Goal: Entertainment & Leisure: Consume media (video, audio)

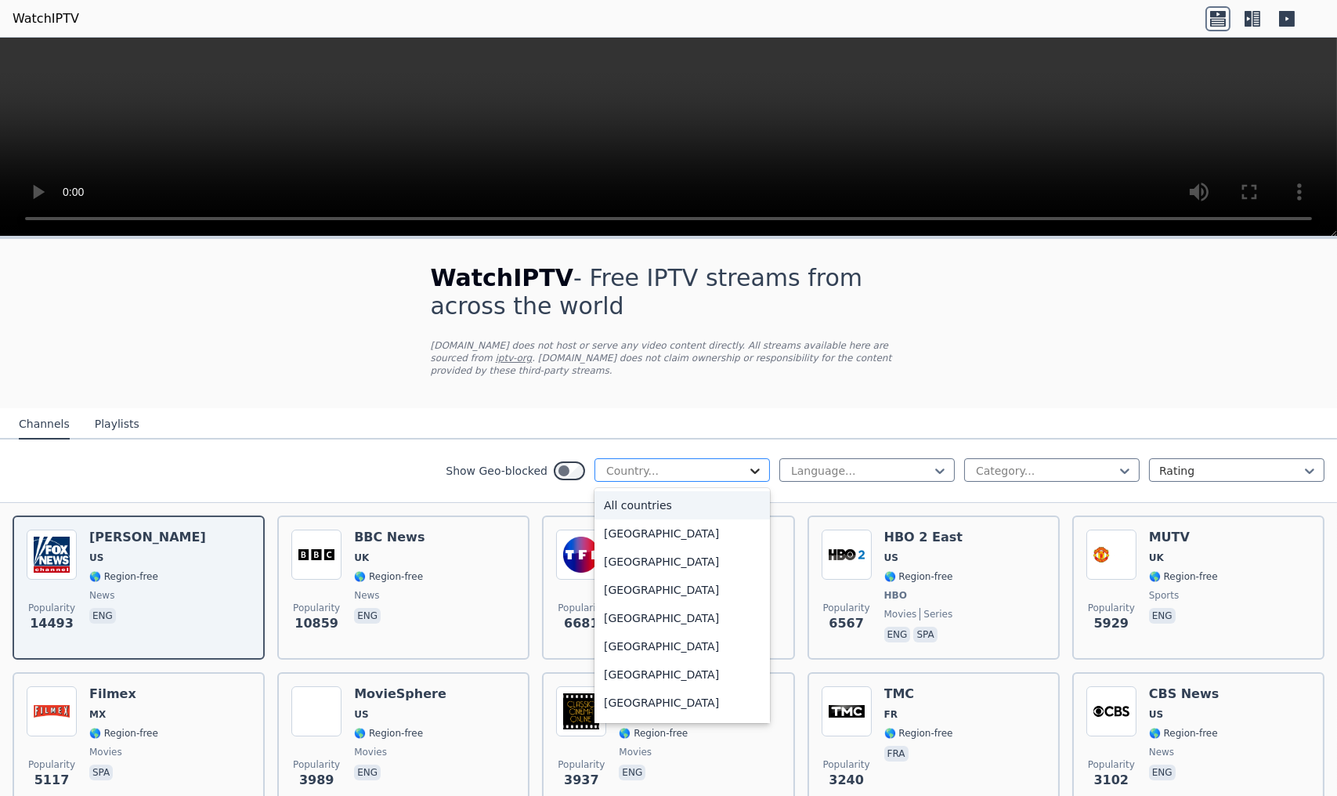
click at [750, 468] on icon at bounding box center [754, 470] width 9 height 5
type input "**"
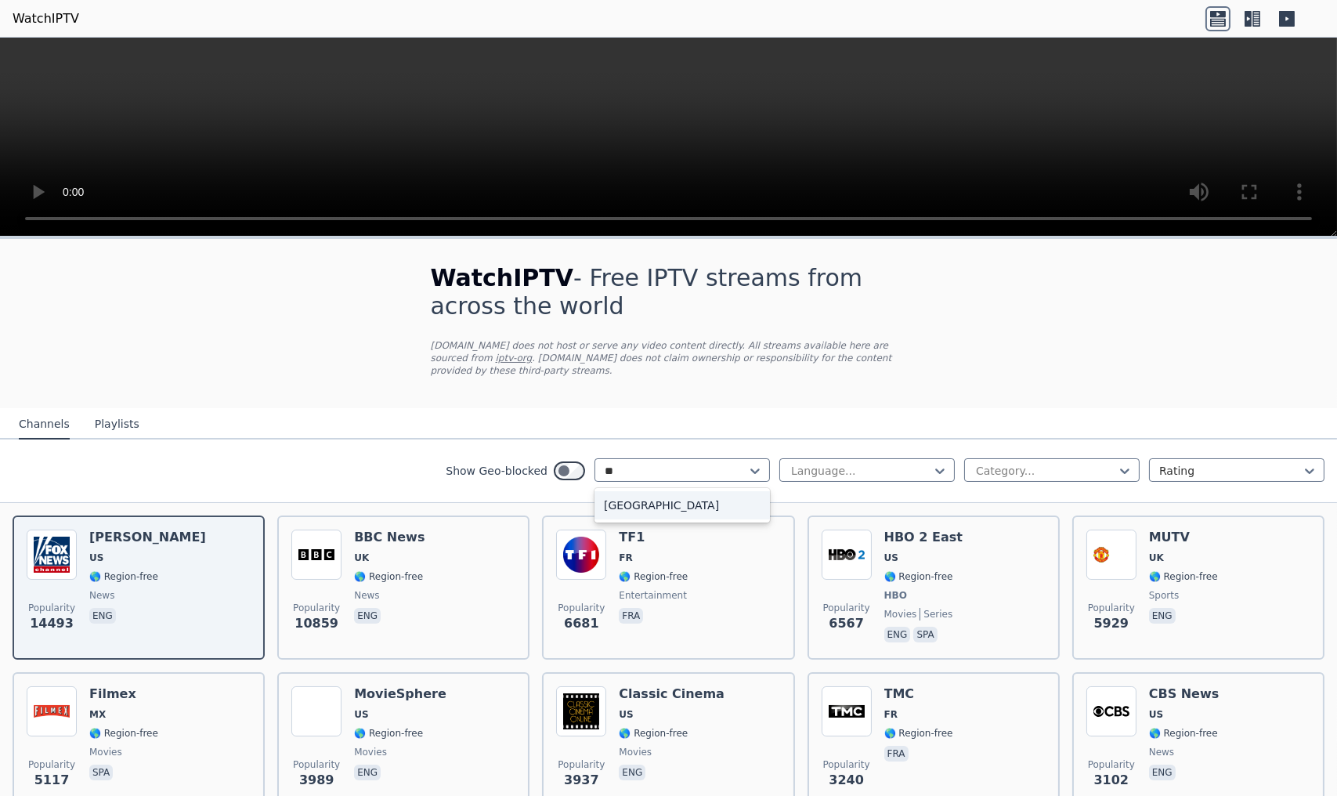
click at [705, 497] on div "[GEOGRAPHIC_DATA]" at bounding box center [681, 505] width 175 height 28
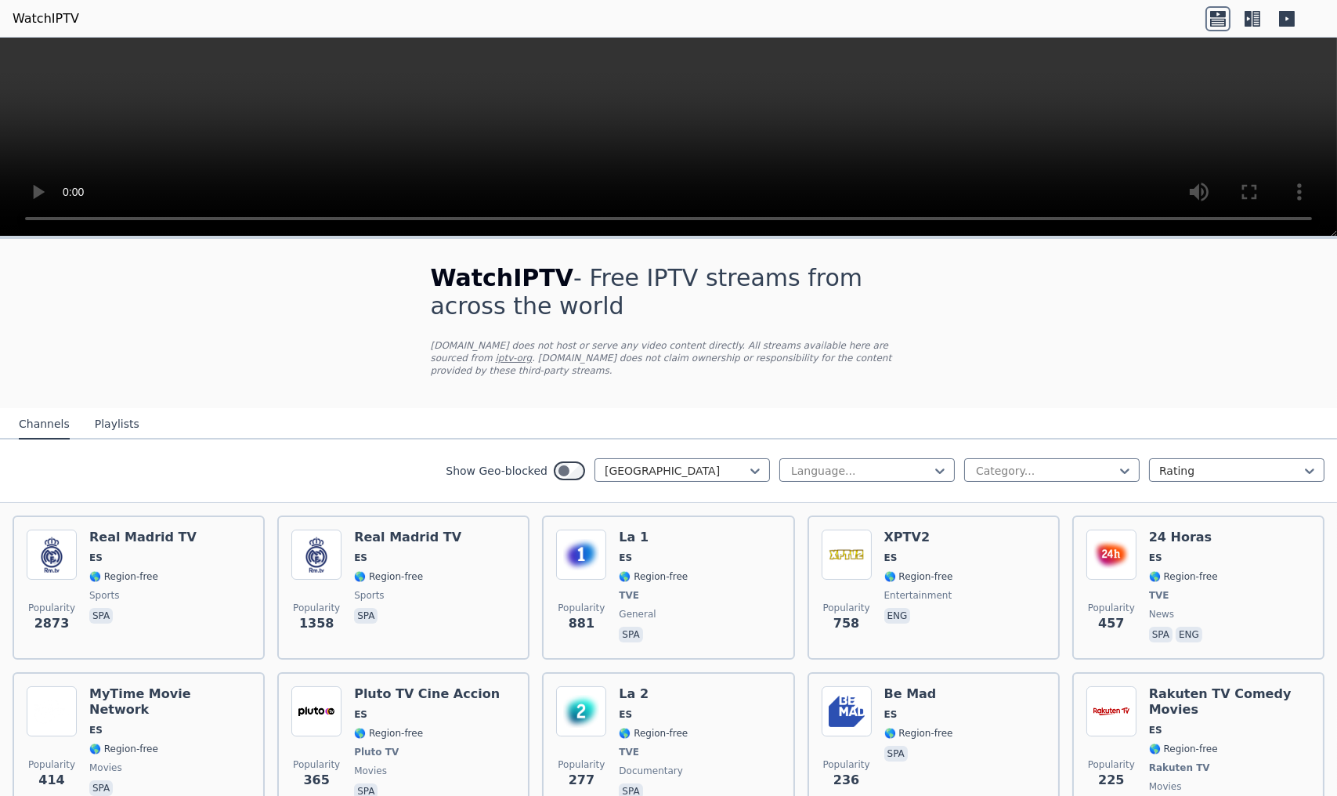
click at [99, 410] on button "Playlists" at bounding box center [117, 425] width 45 height 30
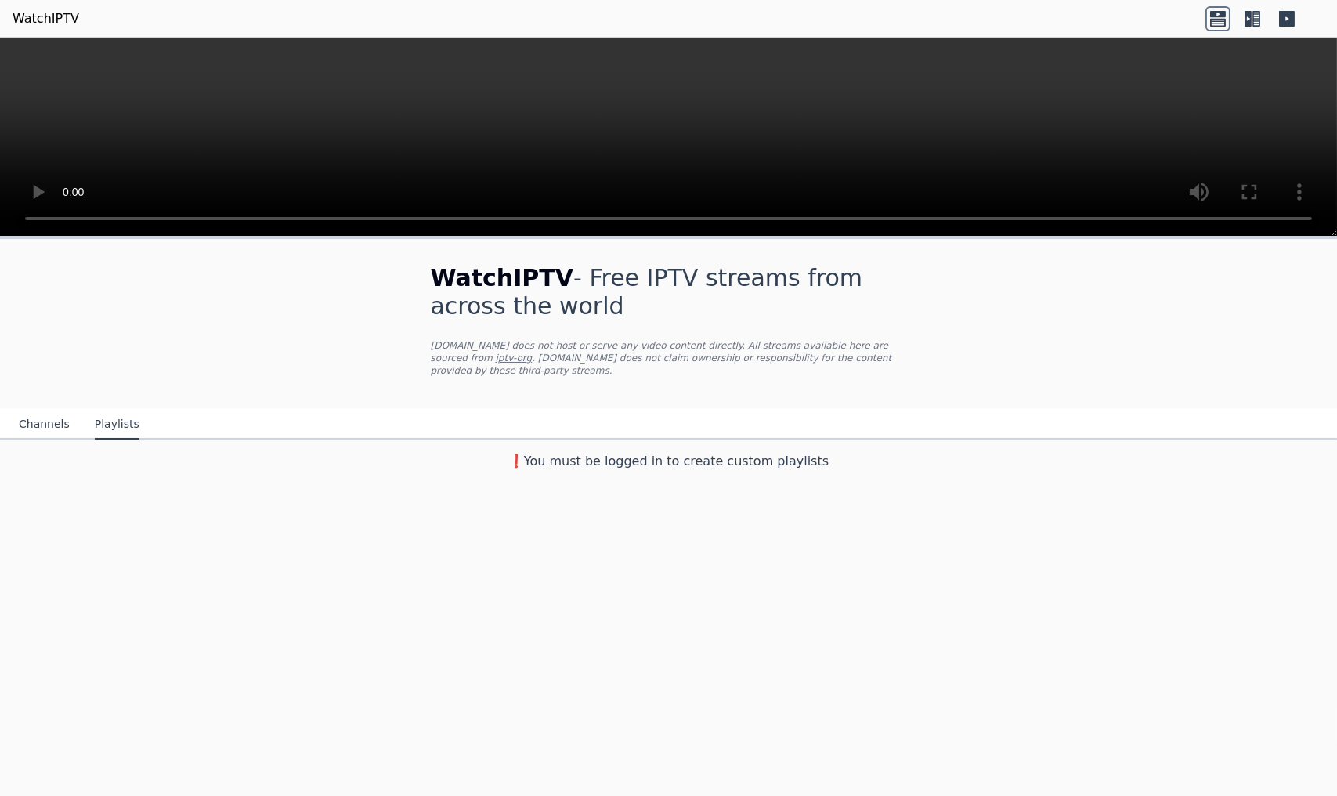
click at [38, 410] on button "Channels" at bounding box center [44, 425] width 51 height 30
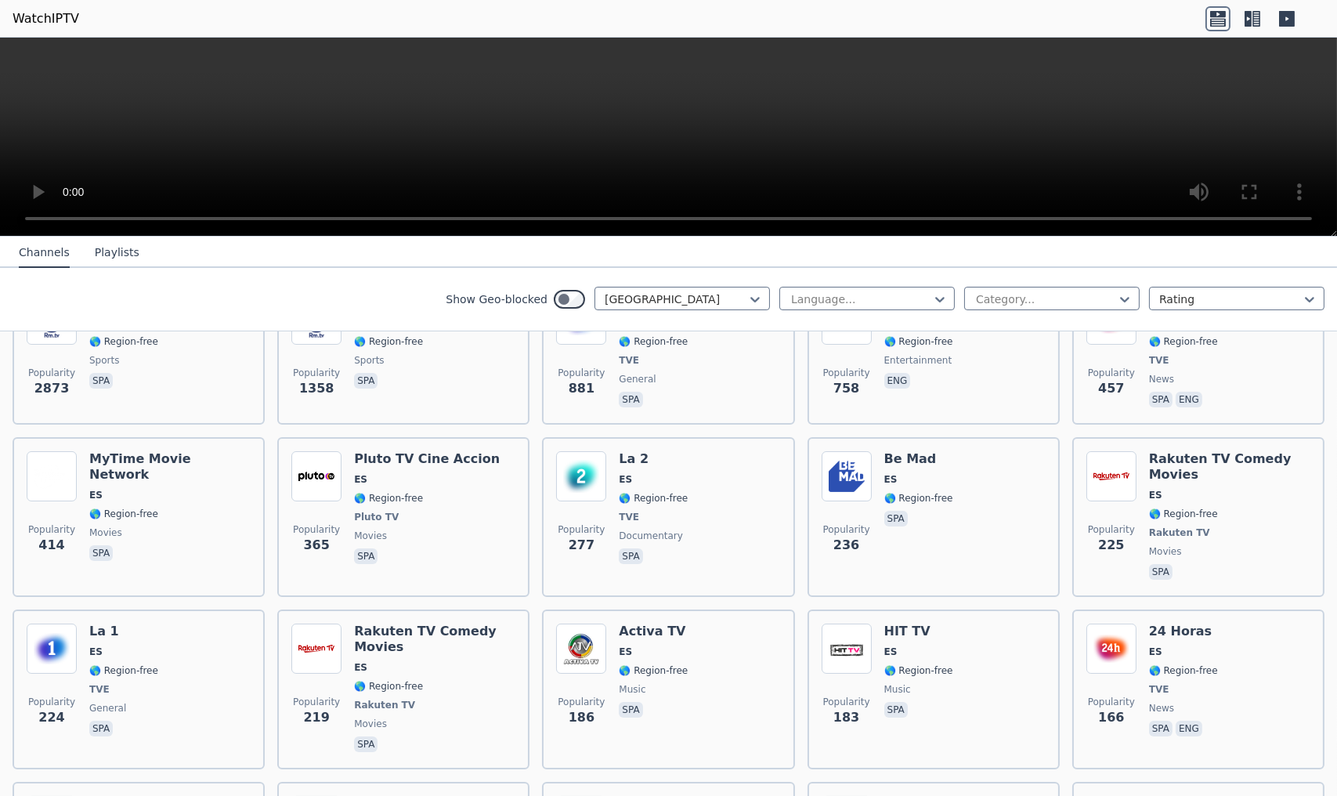
scroll to position [470, 0]
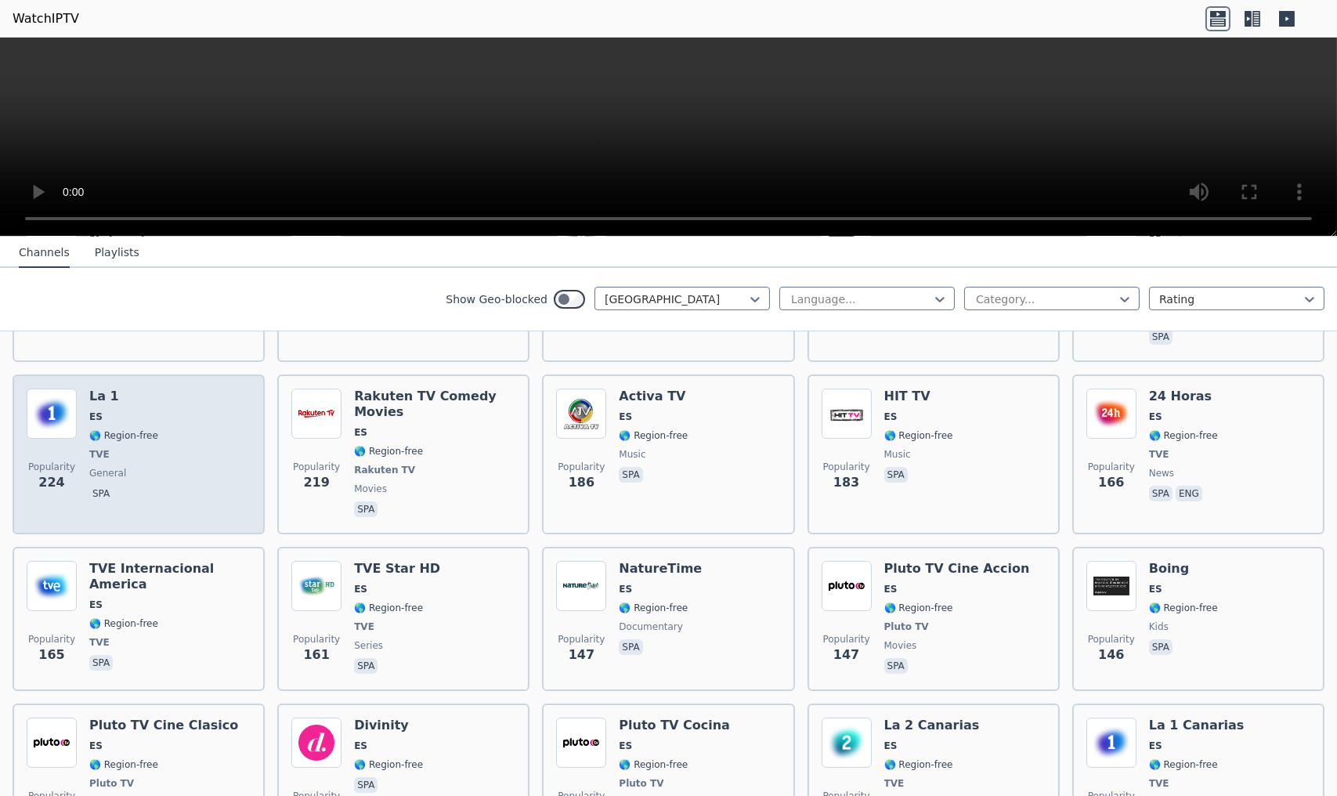
click at [97, 388] on h6 "La 1" at bounding box center [123, 396] width 69 height 16
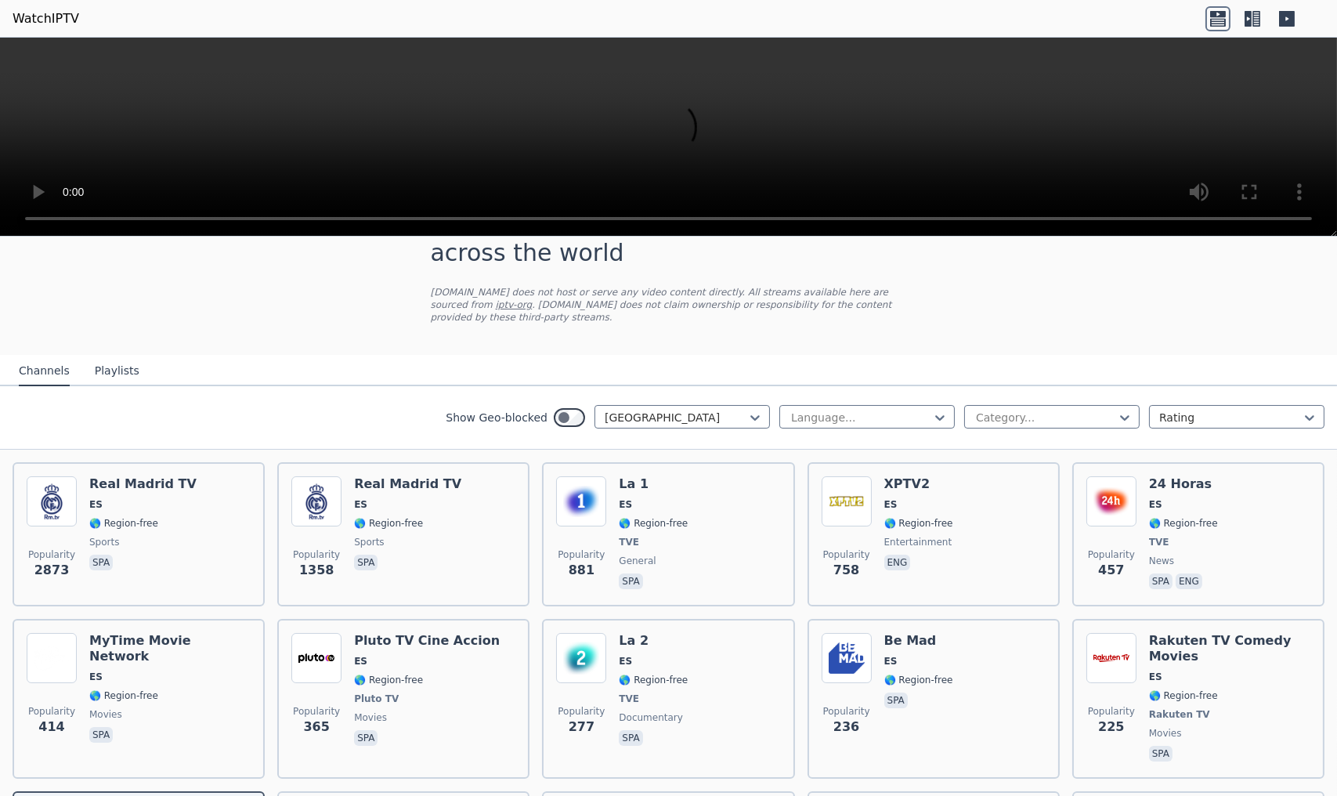
scroll to position [0, 0]
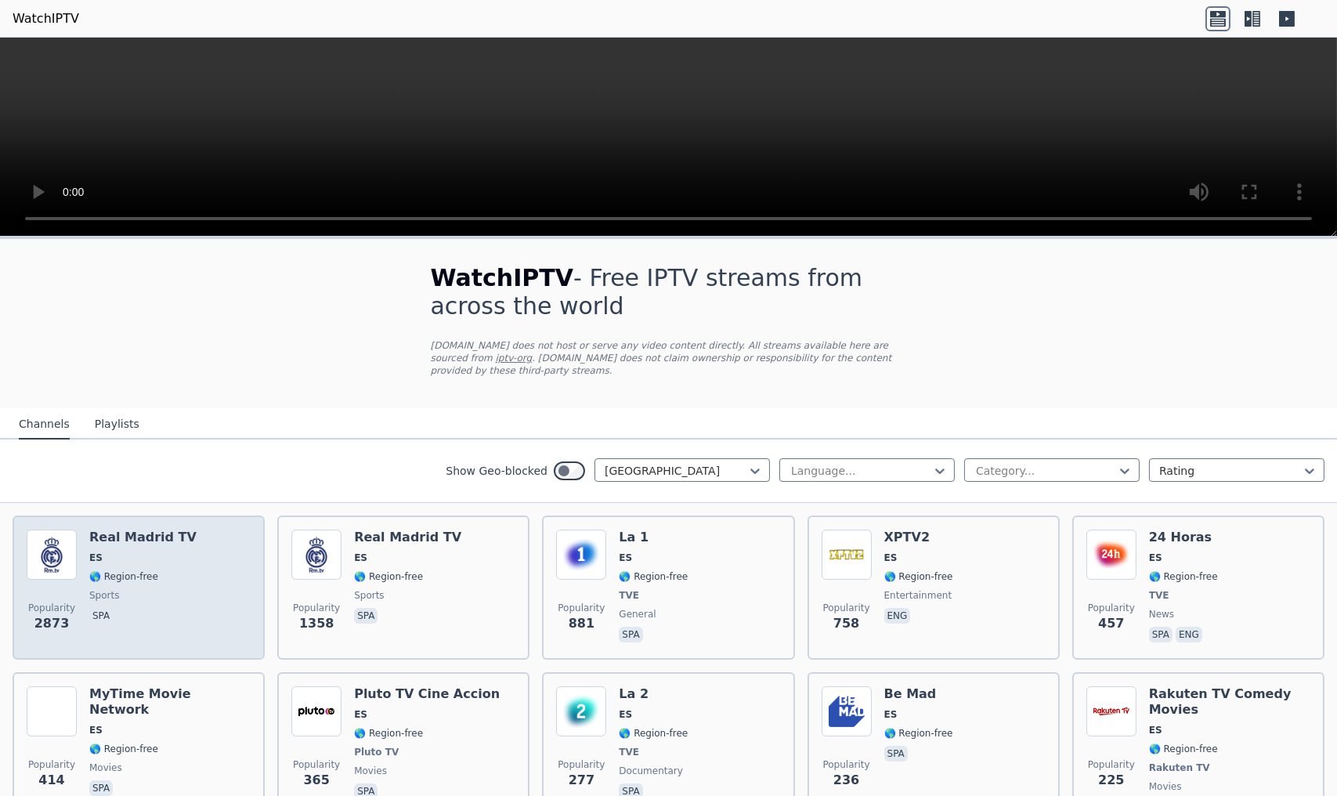
click at [190, 529] on div "Popularity 2873 Real Madrid TV ES 🌎 Region-free sports spa" at bounding box center [139, 587] width 224 height 116
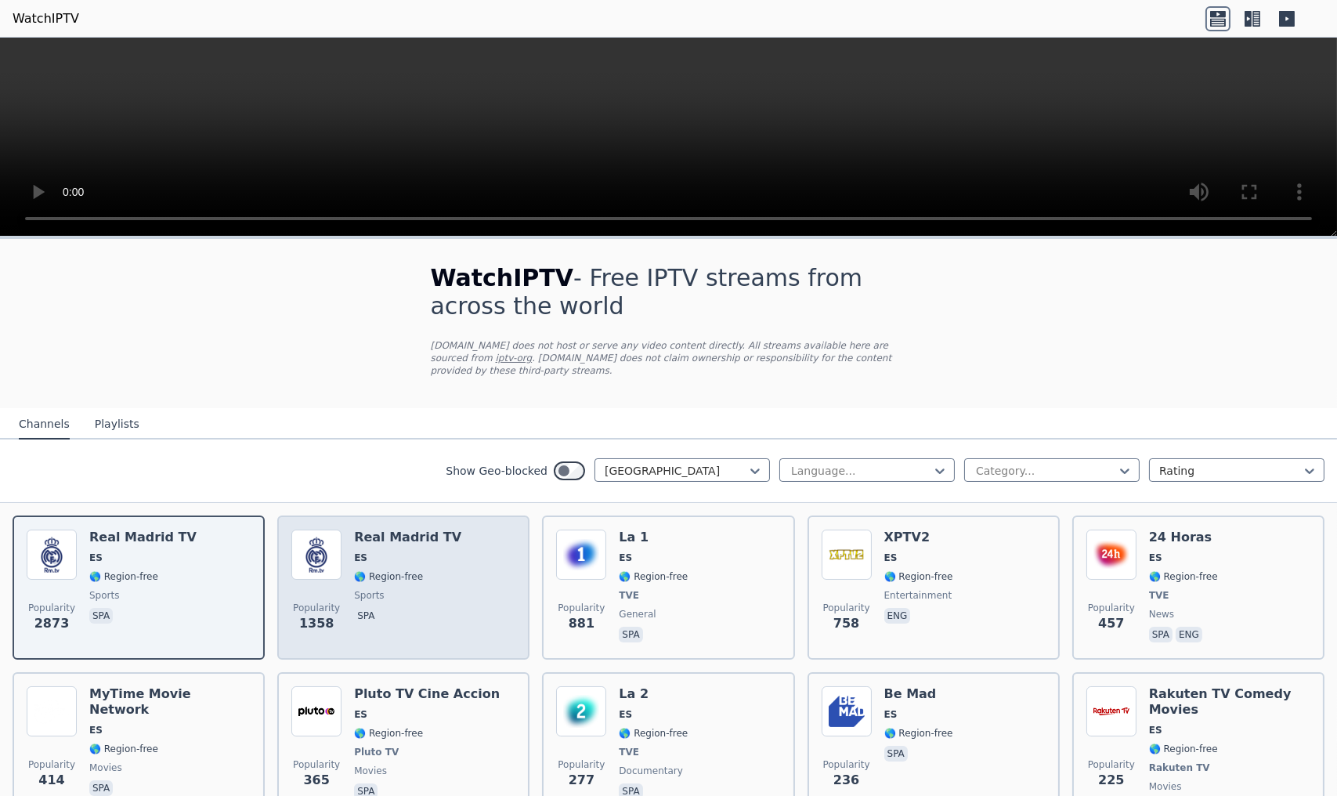
click at [428, 529] on h6 "Real Madrid TV" at bounding box center [407, 537] width 107 height 16
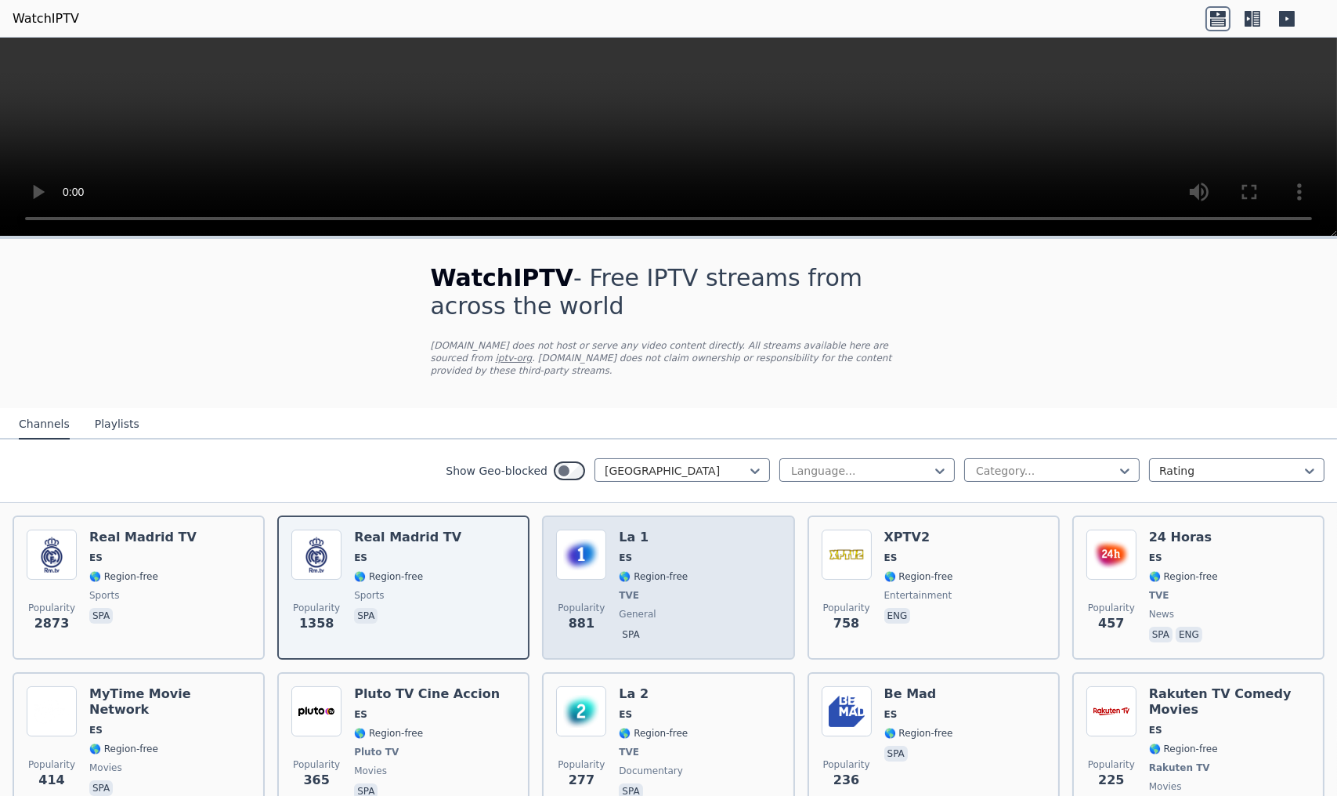
click at [641, 551] on span "ES" at bounding box center [653, 557] width 69 height 13
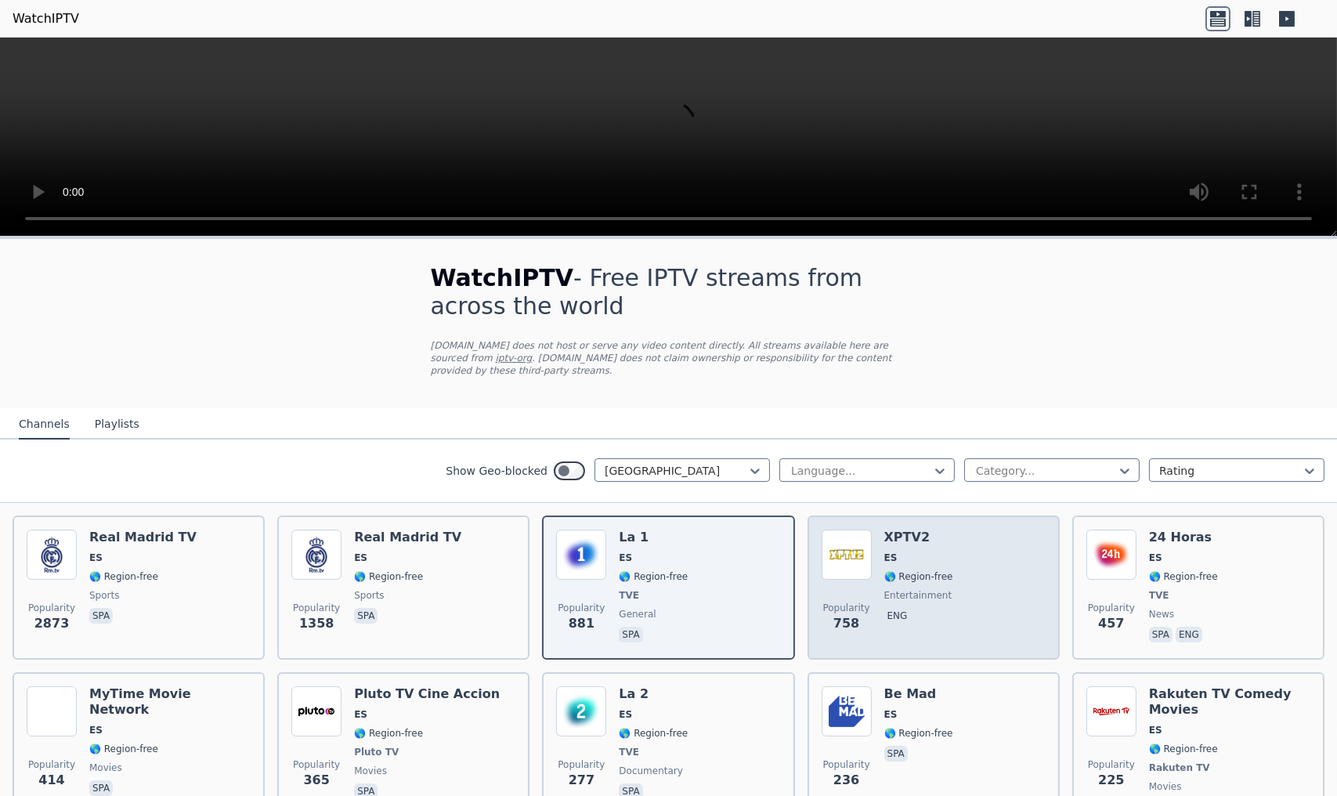
scroll to position [313, 0]
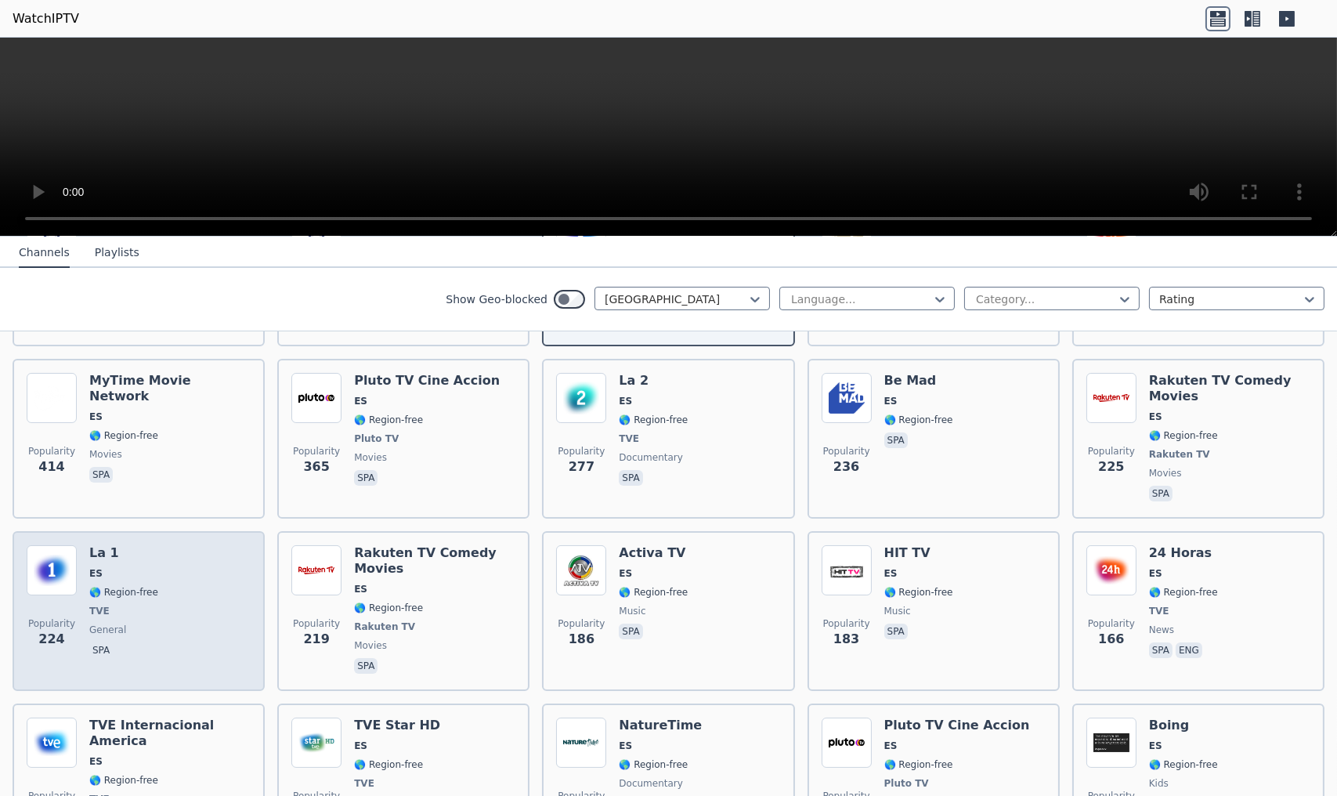
click at [189, 561] on div "Popularity 224 La 1 ES 🌎 Region-free TVE general spa" at bounding box center [139, 611] width 224 height 132
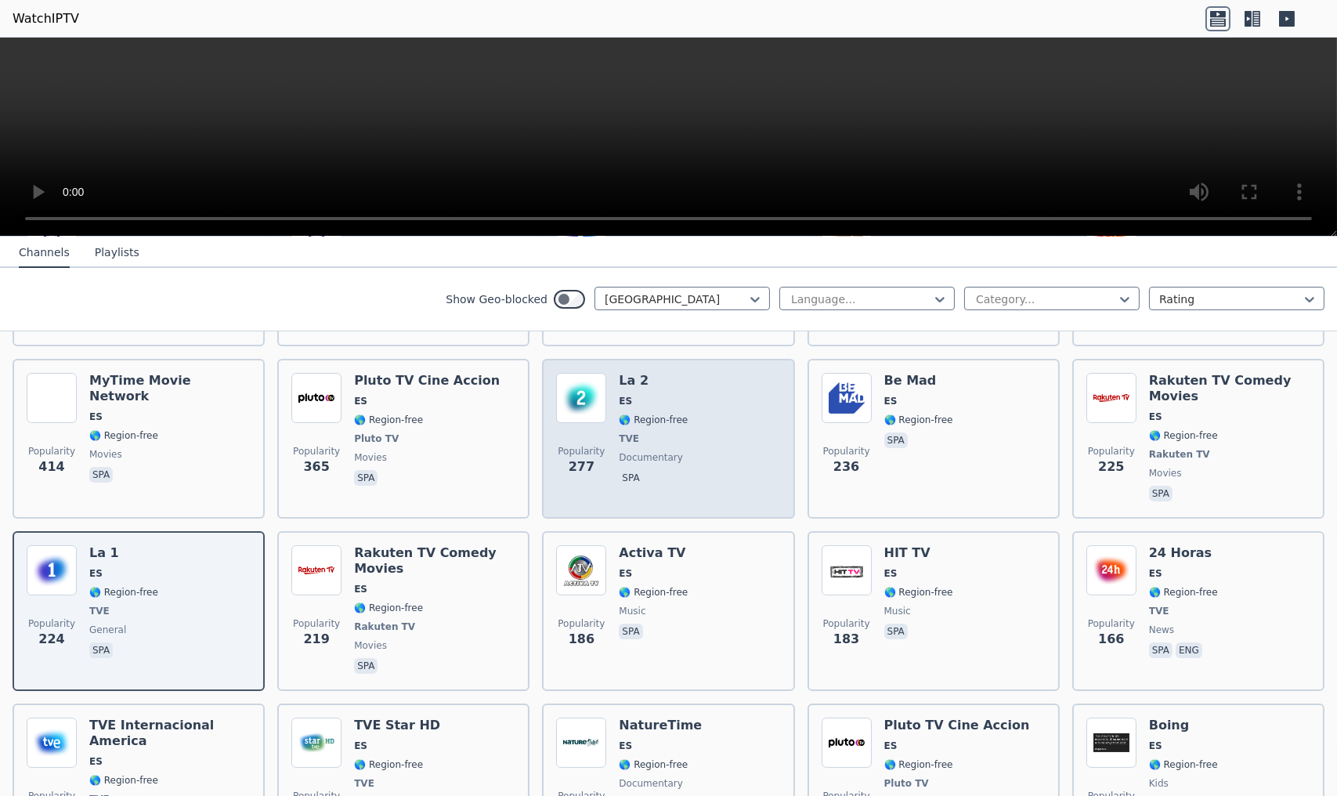
click at [638, 432] on span "TVE" at bounding box center [653, 438] width 69 height 13
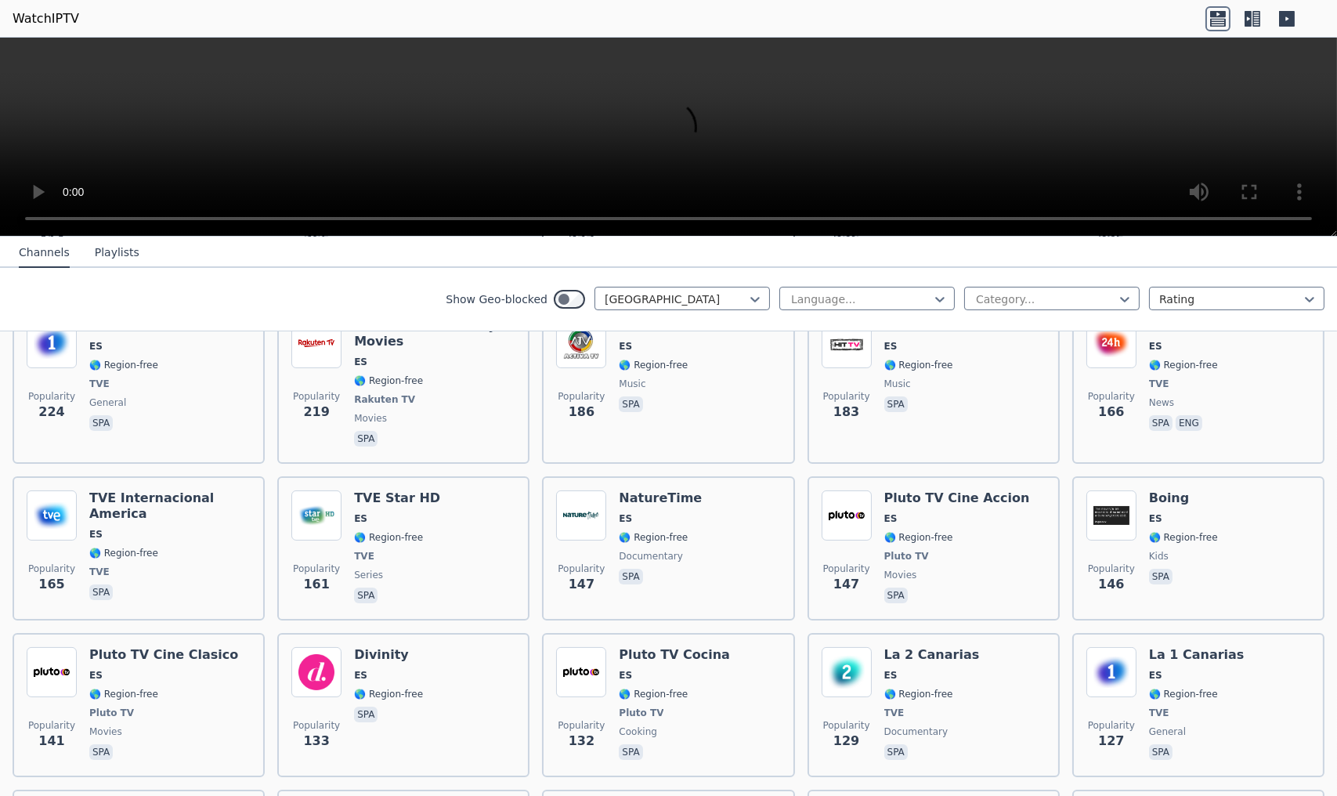
scroll to position [626, 0]
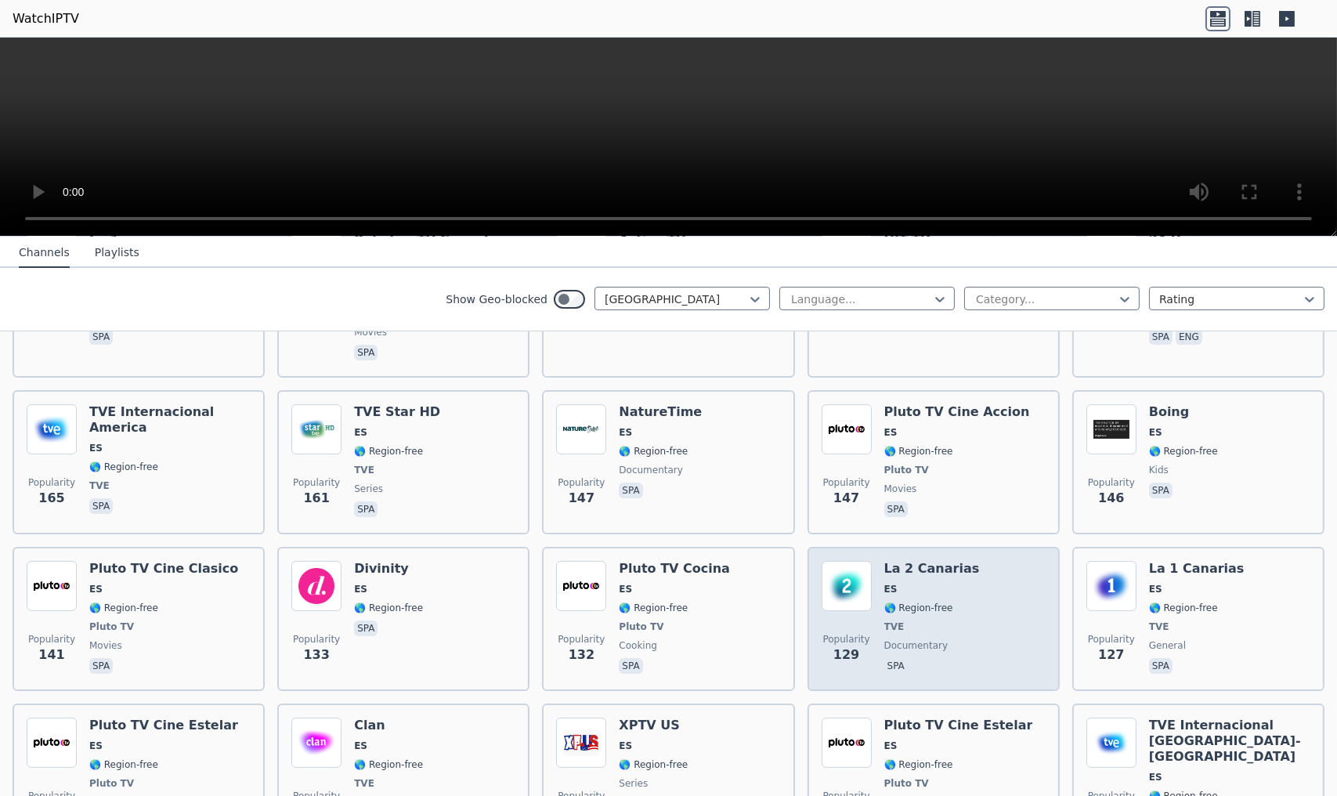
click at [940, 547] on div "Popularity 129 La 2 Canarias ES 🌎 Region-free TVE documentary spa" at bounding box center [933, 619] width 252 height 144
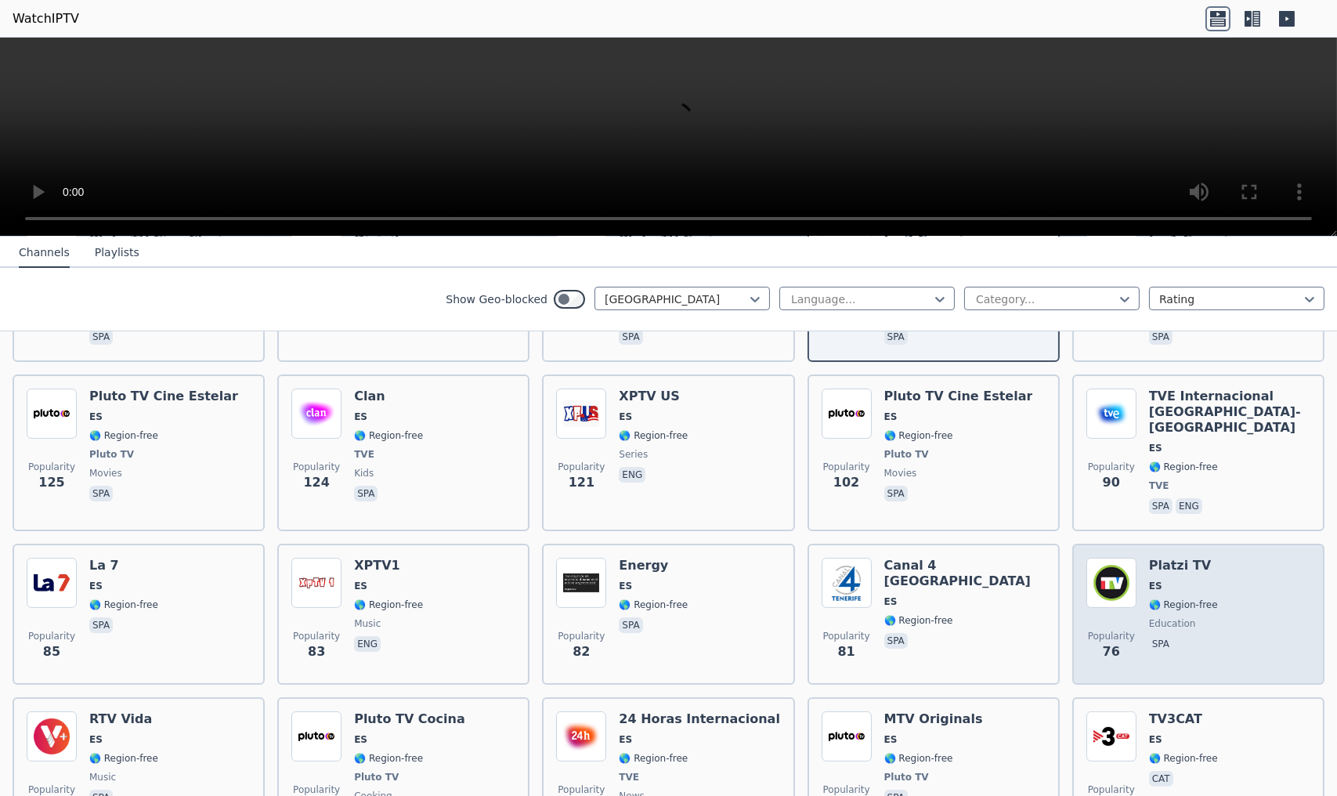
scroll to position [940, 0]
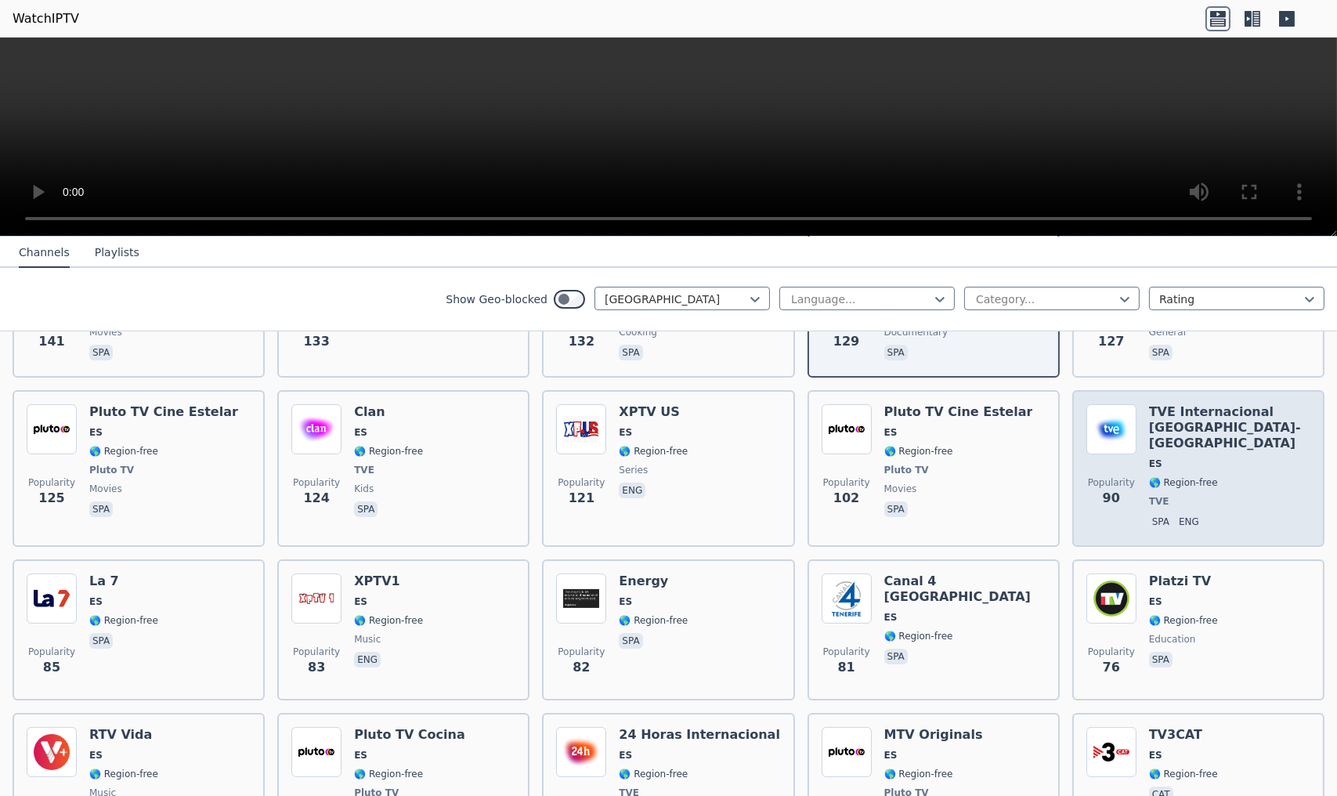
click at [1198, 404] on h6 "TVE Internacional [GEOGRAPHIC_DATA]-[GEOGRAPHIC_DATA]" at bounding box center [1229, 427] width 161 height 47
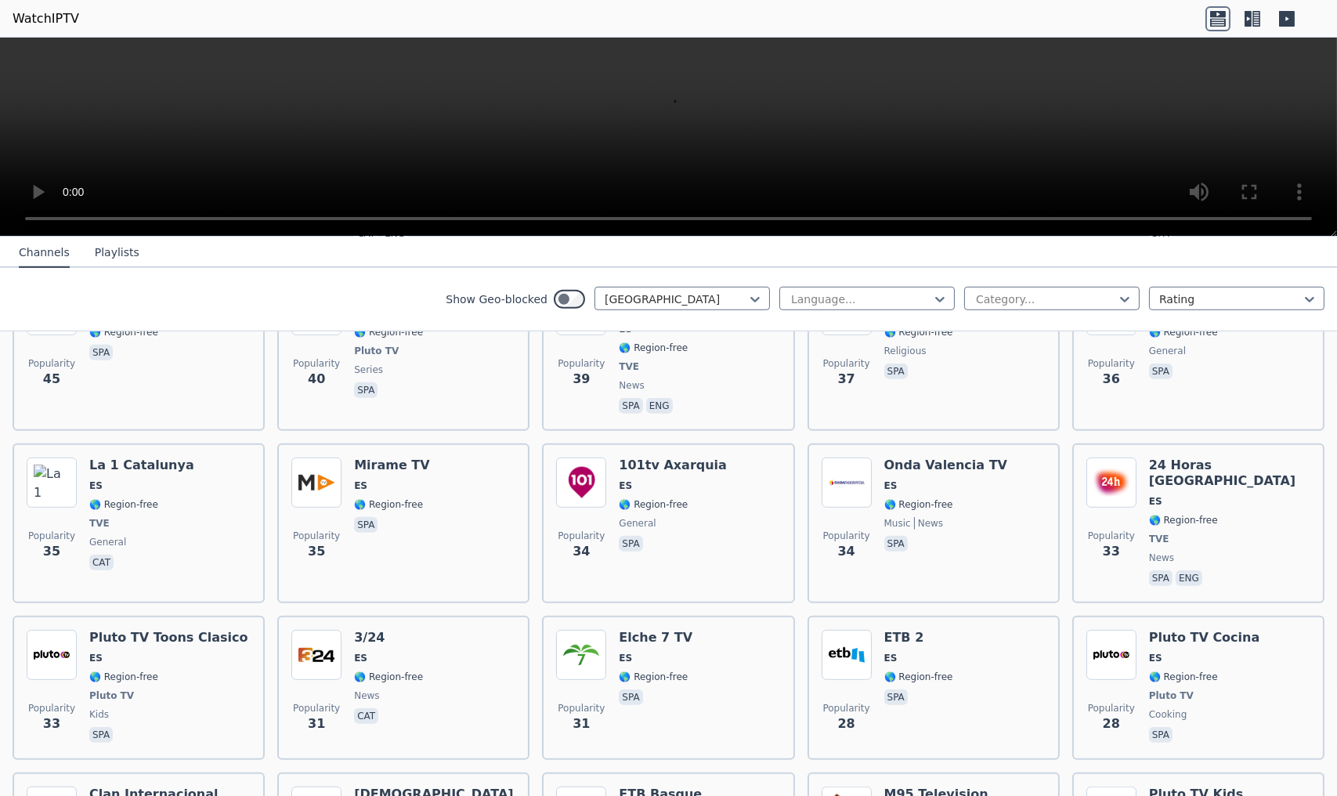
scroll to position [2427, 0]
